Goal: Book appointment/travel/reservation

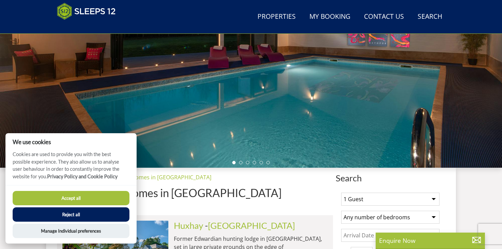
scroll to position [122, 0]
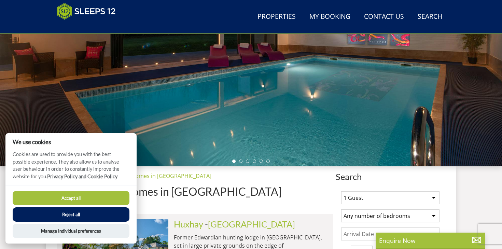
click at [72, 196] on button "Accept all" at bounding box center [71, 198] width 117 height 14
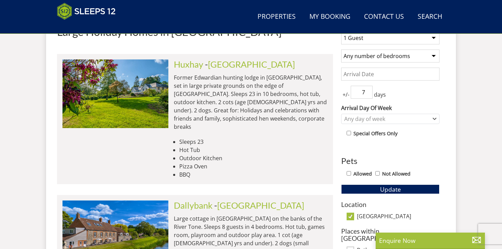
scroll to position [283, 0]
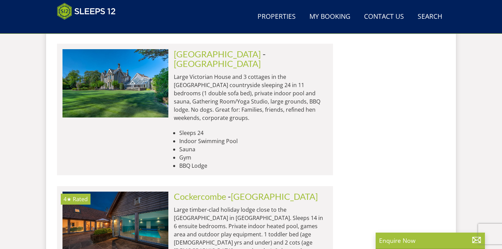
scroll to position [1413, 0]
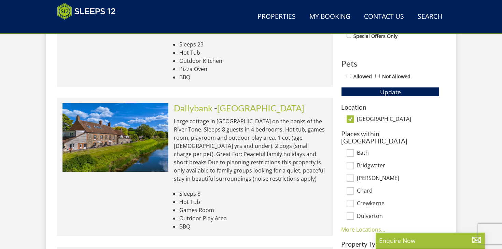
scroll to position [380, 0]
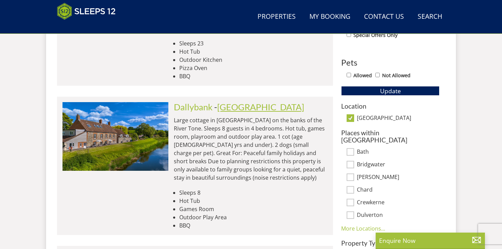
click at [231, 102] on link "[GEOGRAPHIC_DATA]" at bounding box center [260, 107] width 87 height 10
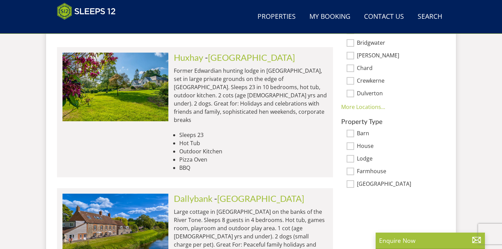
scroll to position [510, 0]
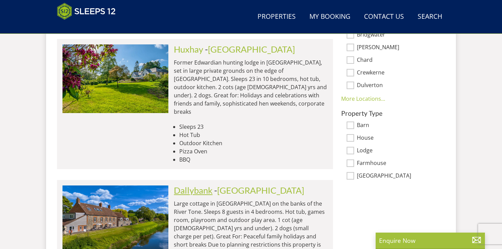
click at [208, 185] on link "Dallybank" at bounding box center [193, 190] width 39 height 10
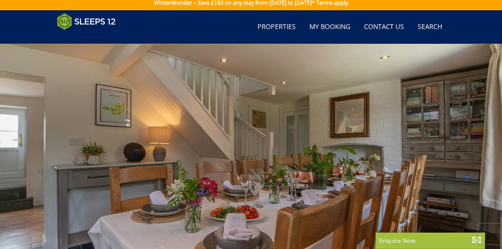
scroll to position [4, 0]
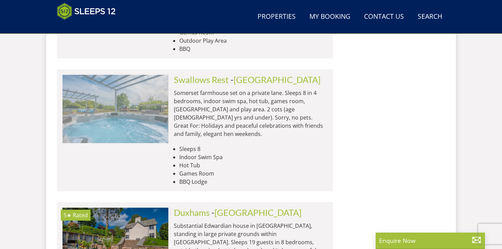
scroll to position [767, 0]
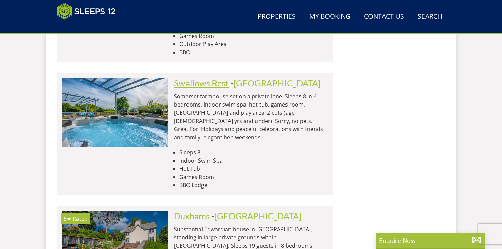
click at [185, 78] on link "Swallows Rest" at bounding box center [201, 83] width 55 height 10
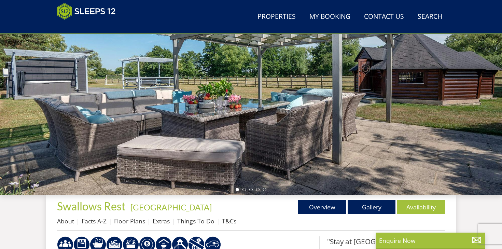
scroll to position [95, 0]
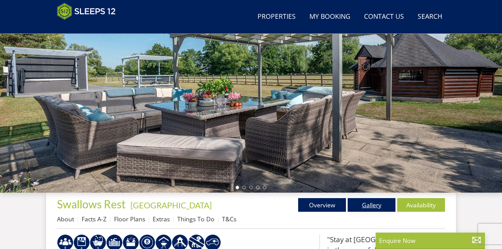
click at [377, 206] on link "Gallery" at bounding box center [372, 205] width 48 height 14
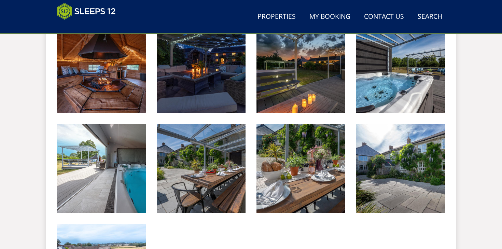
scroll to position [906, 0]
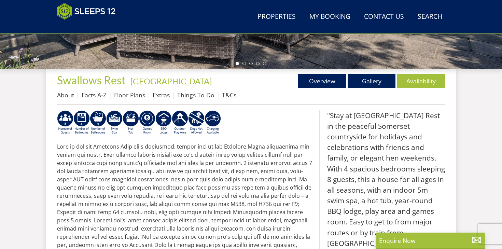
scroll to position [221, 0]
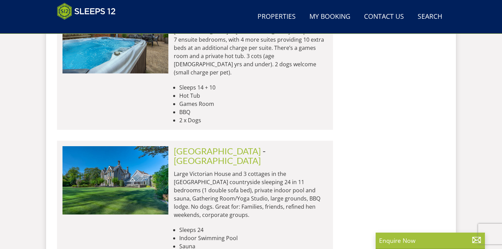
scroll to position [1547, 0]
click at [184, 146] on link "[GEOGRAPHIC_DATA]" at bounding box center [217, 151] width 87 height 10
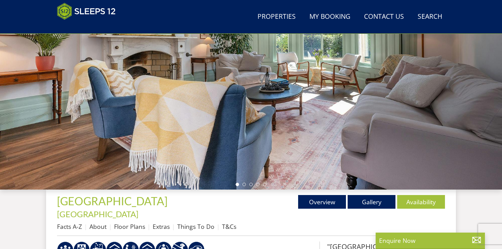
scroll to position [102, 0]
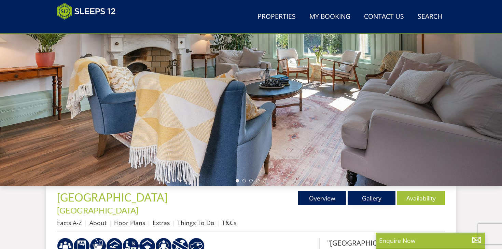
click at [365, 197] on link "Gallery" at bounding box center [372, 198] width 48 height 14
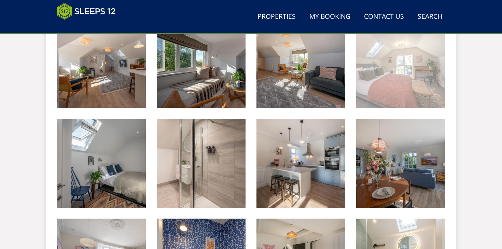
scroll to position [1012, 0]
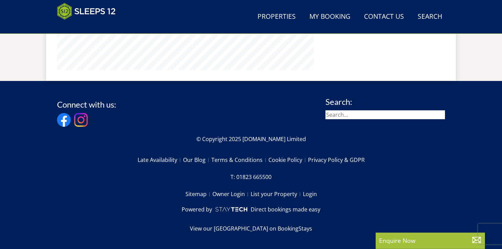
scroll to position [102, 0]
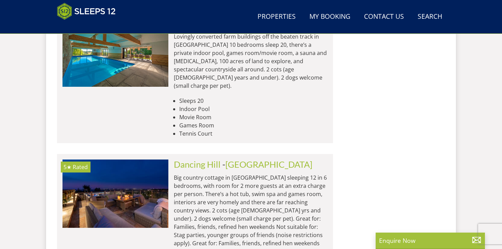
scroll to position [2707, 0]
